Goal: Transaction & Acquisition: Obtain resource

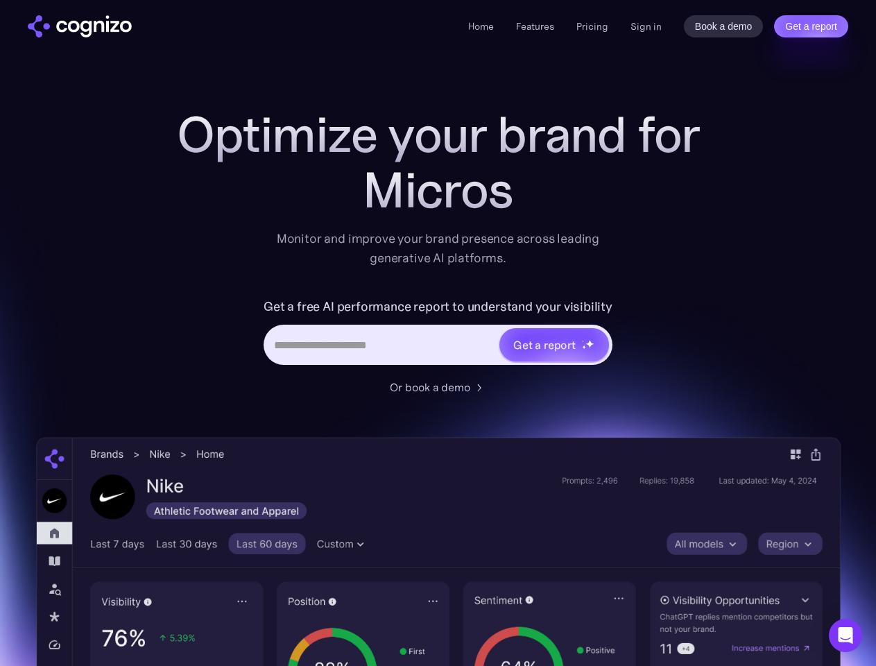
click at [811, 26] on link "Get a report" at bounding box center [811, 26] width 74 height 22
click at [0, 0] on input "Last name *" at bounding box center [0, 0] width 0 height 0
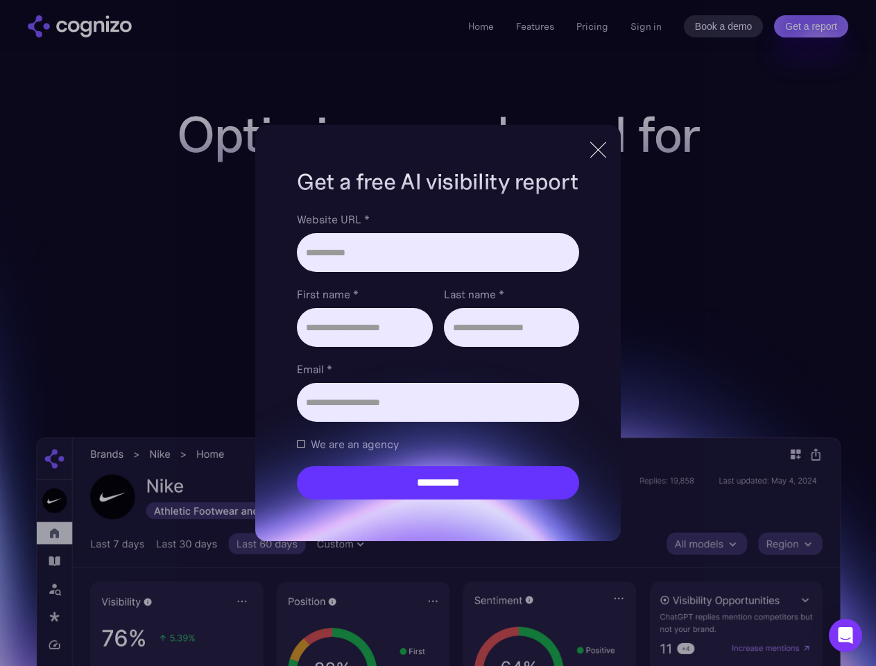
click at [846, 636] on icon "Open Intercom Messenger" at bounding box center [846, 635] width 15 height 17
